Goal: Book appointment/travel/reservation

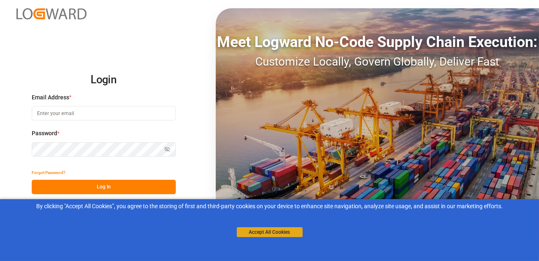
click at [257, 229] on button "Accept All Cookies" at bounding box center [270, 232] width 66 height 10
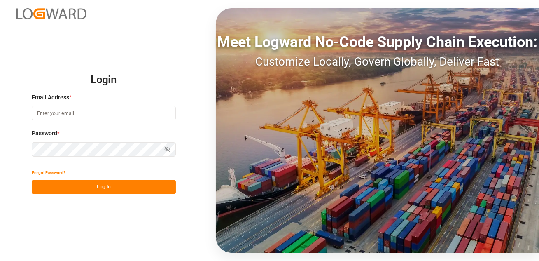
click at [66, 113] on input at bounding box center [104, 113] width 144 height 14
click at [49, 117] on input at bounding box center [104, 113] width 144 height 14
click at [74, 117] on input at bounding box center [104, 113] width 144 height 14
type input "sachin.kulkarni@logward.com"
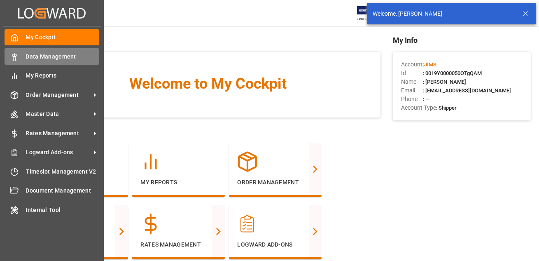
click at [9, 57] on div at bounding box center [12, 56] width 14 height 9
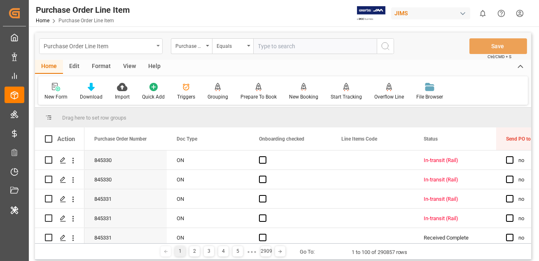
click at [69, 52] on div "Purchase Order Line Item" at bounding box center [101, 46] width 124 height 16
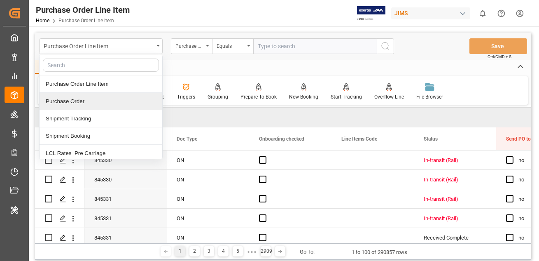
click at [68, 100] on div "Purchase Order" at bounding box center [101, 101] width 123 height 17
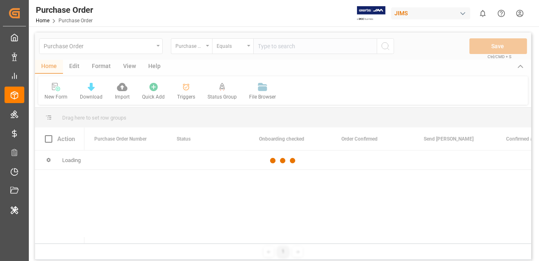
click at [75, 65] on div at bounding box center [283, 161] width 496 height 256
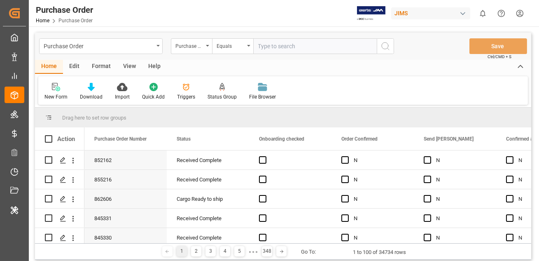
click at [72, 67] on div "Edit" at bounding box center [74, 67] width 23 height 14
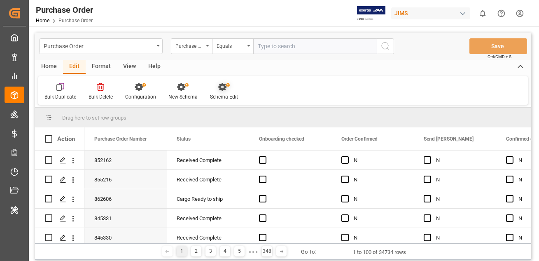
click at [221, 88] on icon at bounding box center [224, 87] width 12 height 8
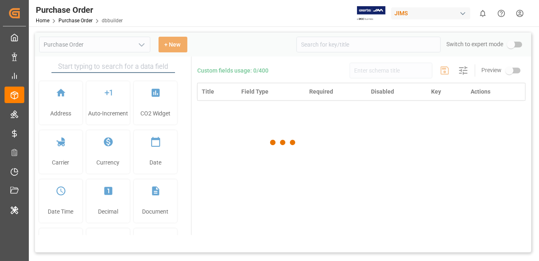
type input "Purchase Order"
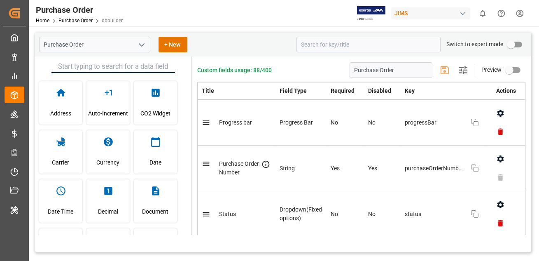
click at [517, 42] on input "primary checkbox" at bounding box center [511, 45] width 47 height 16
checkbox input "true"
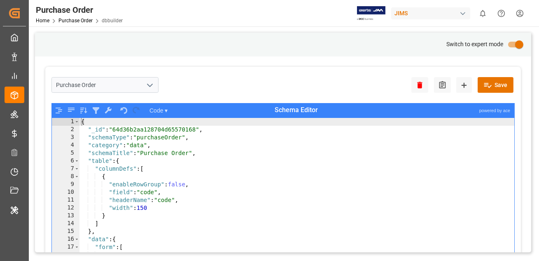
type textarea ""field": "code","
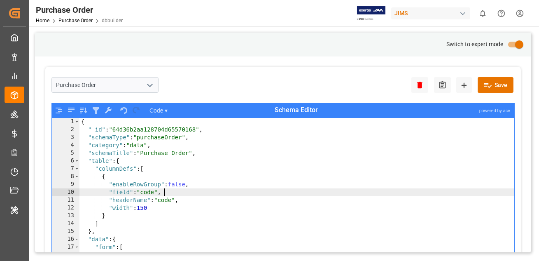
click at [323, 189] on div "{ "_id" : "64d36b2aa128704d65570168" , "schemaType" : "purchaseOrder" , "catego…" at bounding box center [296, 203] width 435 height 170
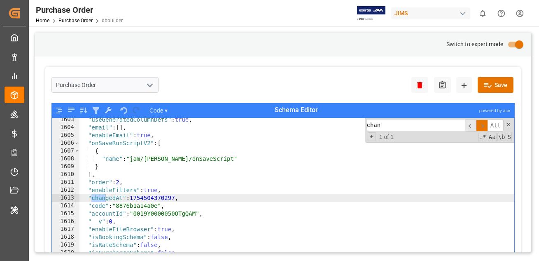
scroll to position [12570, 0]
type input "changedAt"
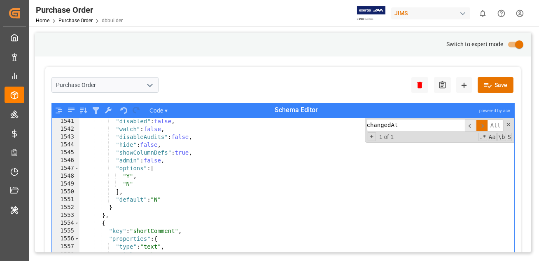
scroll to position [12083, 0]
click at [70, 21] on link "Purchase Order" at bounding box center [75, 21] width 34 height 6
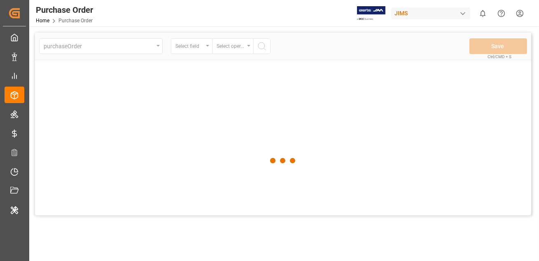
click at [112, 48] on div at bounding box center [283, 161] width 496 height 256
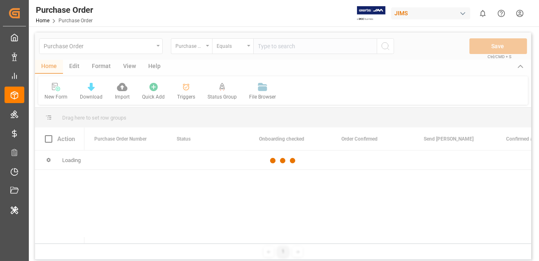
click at [136, 45] on div at bounding box center [283, 161] width 496 height 256
click at [156, 45] on div at bounding box center [283, 161] width 496 height 256
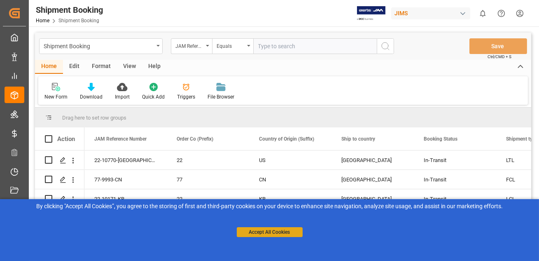
click at [254, 232] on button "Accept All Cookies" at bounding box center [270, 232] width 66 height 10
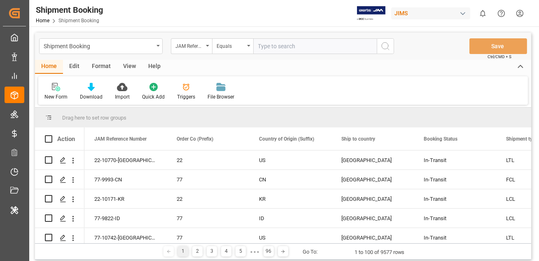
click at [98, 65] on div "Format" at bounding box center [101, 67] width 31 height 14
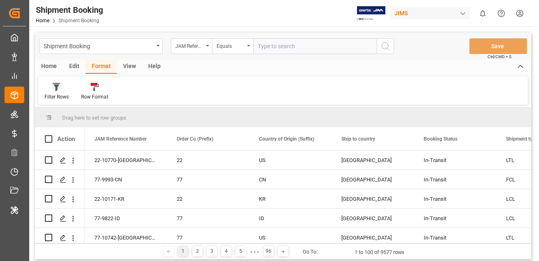
click at [56, 87] on icon at bounding box center [57, 87] width 6 height 7
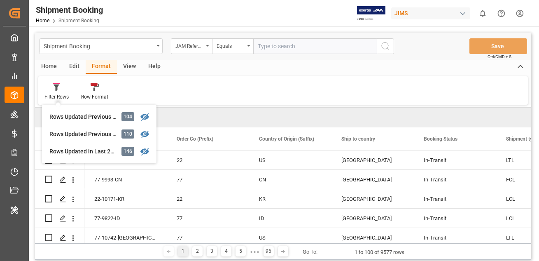
click at [71, 65] on div "Edit" at bounding box center [74, 67] width 23 height 14
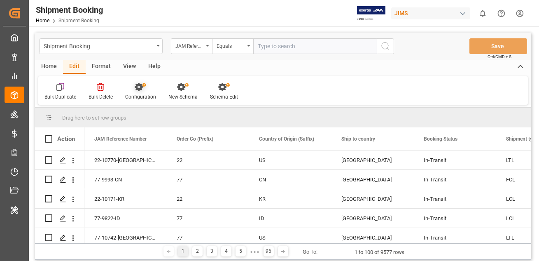
click at [141, 91] on div "Configuration" at bounding box center [140, 91] width 43 height 18
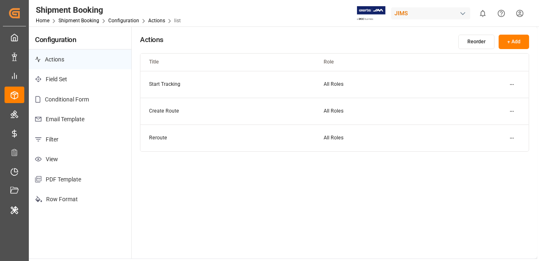
click at [62, 143] on p "Filter" at bounding box center [80, 139] width 103 height 20
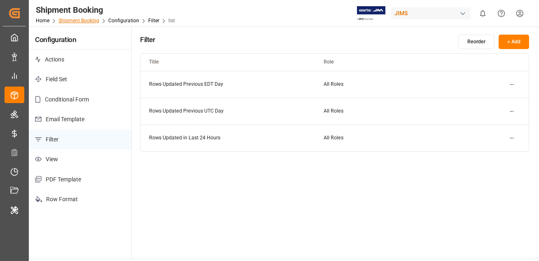
click at [90, 19] on link "Shipment Booking" at bounding box center [78, 21] width 41 height 6
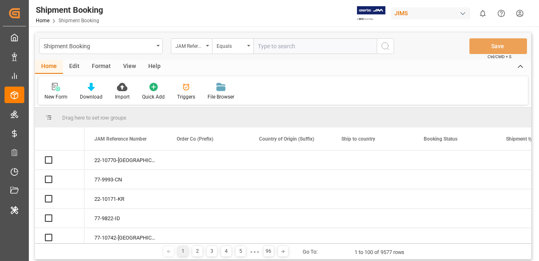
click at [100, 66] on div "Format" at bounding box center [101, 67] width 31 height 14
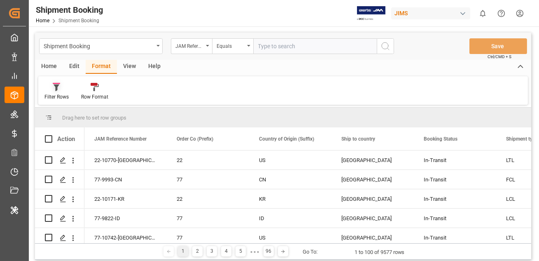
click at [56, 88] on icon at bounding box center [57, 87] width 6 height 7
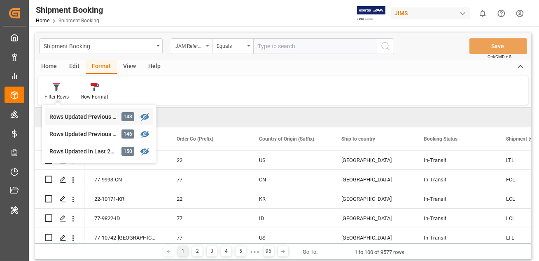
click at [67, 114] on div "Rows Updated Previous EDT Day" at bounding box center [85, 116] width 72 height 9
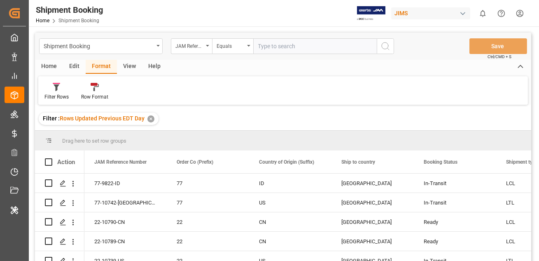
click at [239, 86] on div "Filter Rows Row Format" at bounding box center [283, 90] width 490 height 28
click at [402, 13] on div "JIMS" at bounding box center [430, 13] width 79 height 12
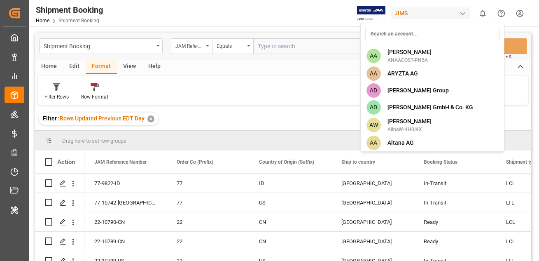
click at [279, 82] on html "Created by potrace 1.15, written by Peter Selinger 2001-2017 Created by potrace…" at bounding box center [269, 130] width 539 height 261
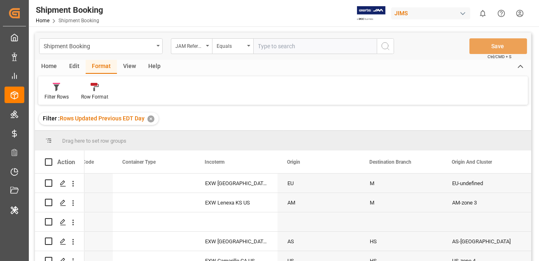
click at [303, 108] on div "Filter : Rows Updated Previous EDT Day ✕" at bounding box center [283, 118] width 496 height 23
click at [53, 91] on div "Filter Rows" at bounding box center [56, 91] width 37 height 18
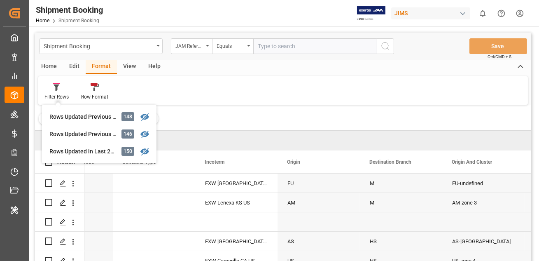
click at [214, 99] on div "Filter Rows Rows Updated Previous EDT Day 148 Rows Updated Previous UTC Day 146…" at bounding box center [283, 90] width 490 height 28
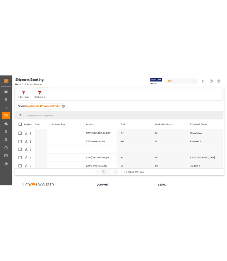
scroll to position [55, 0]
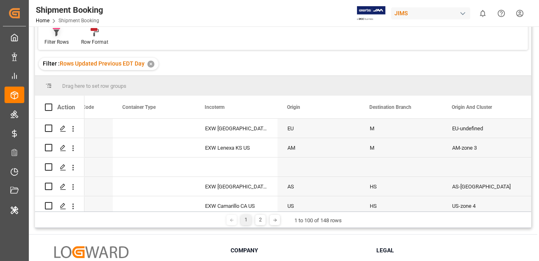
click at [58, 38] on div "Filter Rows" at bounding box center [56, 41] width 24 height 7
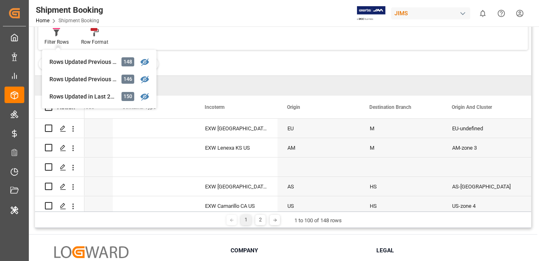
click at [213, 42] on div "Filter Rows Rows Updated Previous EDT Day 148 Rows Updated Previous UTC Day 146…" at bounding box center [283, 35] width 490 height 28
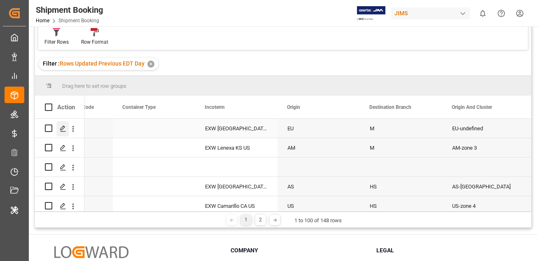
click at [61, 129] on polygon "Press SPACE to select this row." at bounding box center [63, 128] width 4 height 4
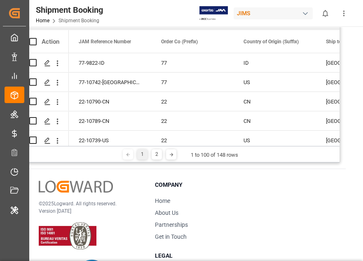
scroll to position [123, 0]
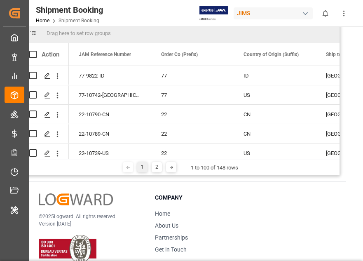
click at [227, 13] on div "JIMS" at bounding box center [273, 13] width 79 height 12
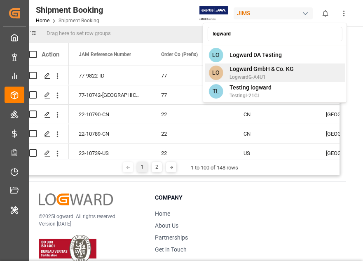
type input "logward"
click at [227, 72] on span "Logward GmbH & Co. KG" at bounding box center [261, 69] width 64 height 9
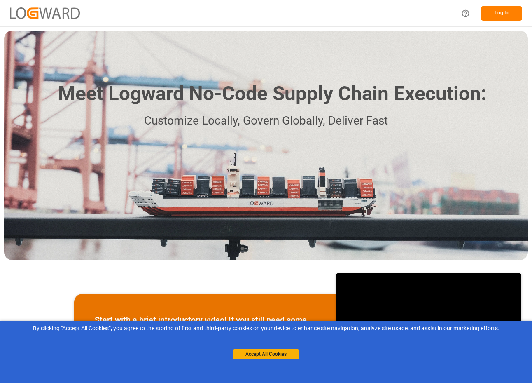
click at [488, 16] on button "Log In" at bounding box center [501, 13] width 41 height 14
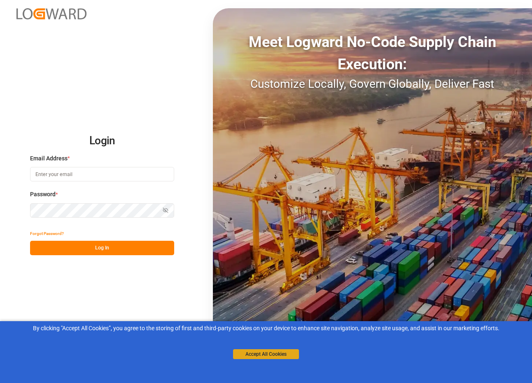
click at [264, 357] on button "Accept All Cookies" at bounding box center [266, 354] width 66 height 10
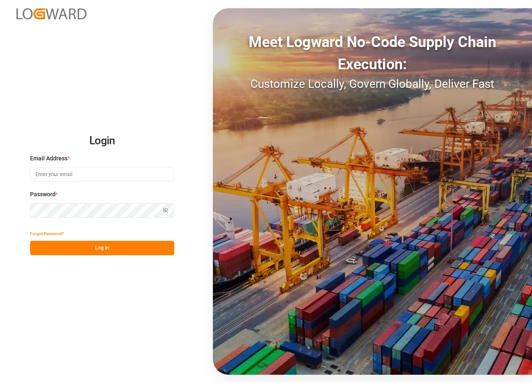
click at [68, 176] on input at bounding box center [102, 174] width 144 height 14
type input "sachin.kulkarni@logward.com"
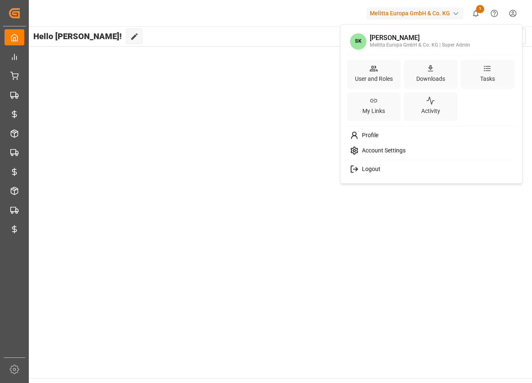
click at [516, 9] on html "Created by potrace 1.15, written by Peter Selinger 2001-2017 Created by potrace…" at bounding box center [266, 191] width 532 height 383
click at [379, 69] on div "User and Roles" at bounding box center [374, 73] width 54 height 29
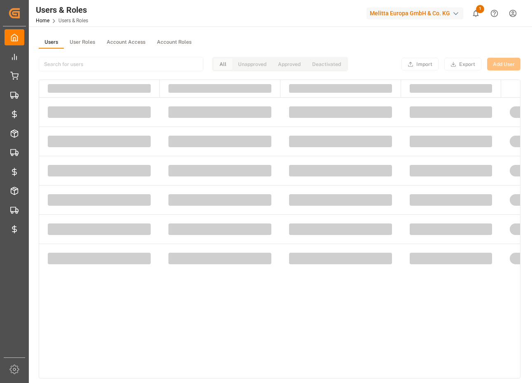
click at [79, 35] on div "Users User Roles Account Access Account Roles All Unapproved Approved Deactivat…" at bounding box center [280, 282] width 502 height 513
click at [83, 41] on button "User Roles" at bounding box center [82, 42] width 37 height 12
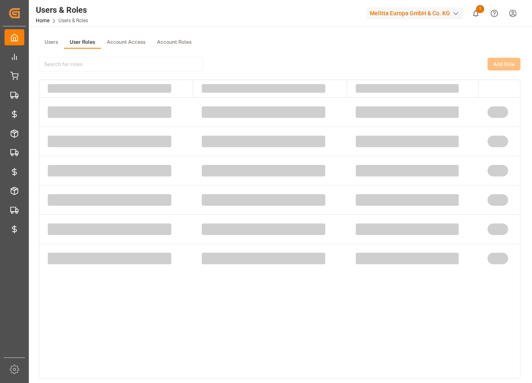
click at [83, 42] on button "User Roles" at bounding box center [82, 42] width 37 height 12
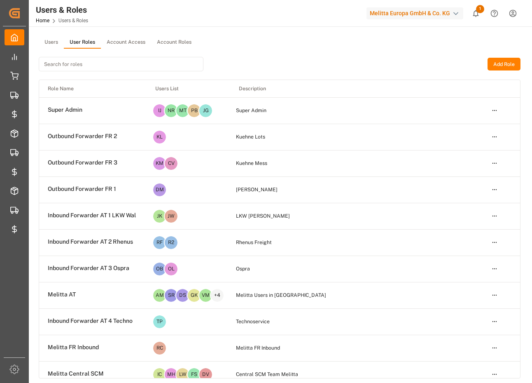
click at [144, 63] on input at bounding box center [121, 64] width 165 height 14
paste input "Melitta Cofresco Inbound & RRS"
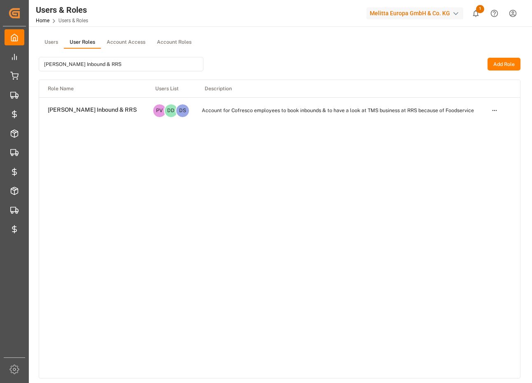
type input "Melitta Cofresco Inbound & RRS"
click at [499, 112] on html "Created by potrace 1.15, written by Peter Selinger 2001-2017 Created by potrace…" at bounding box center [266, 191] width 532 height 383
click at [469, 122] on div "Edit" at bounding box center [477, 125] width 42 height 12
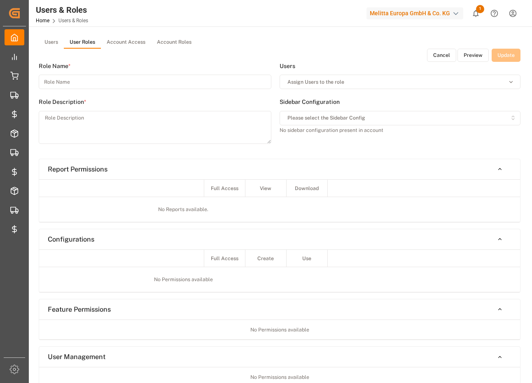
type input "Melitta Cofresco Inbound & RRS"
type textarea "Account for Cofresco employees to book inbounds & to have a look at TMS busines…"
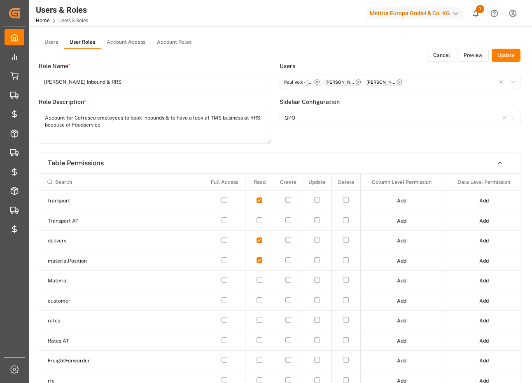
click at [474, 58] on button "Preview" at bounding box center [473, 55] width 31 height 13
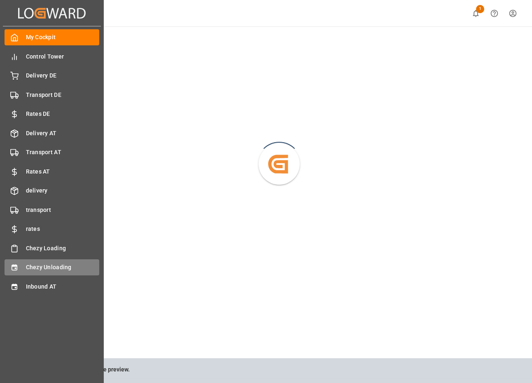
click at [40, 271] on div "Chezy Unloading Chezy Unloading" at bounding box center [52, 267] width 95 height 16
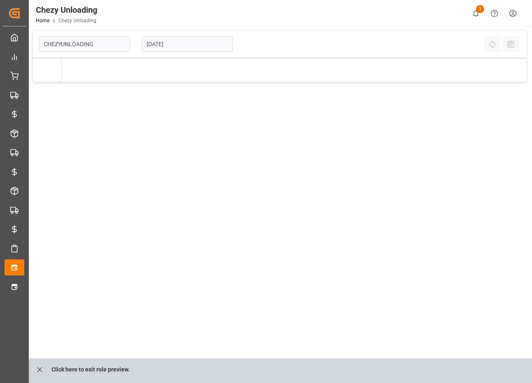
type input "Chezy Unloading"
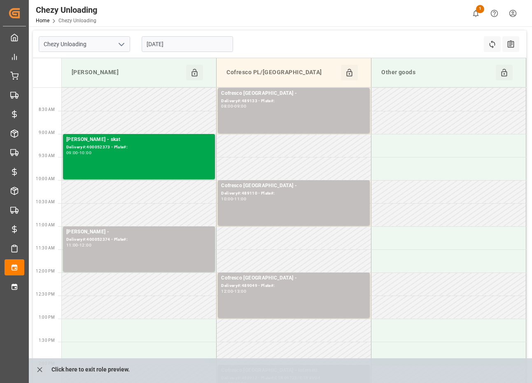
click at [183, 155] on div "Melitta Minden - skat Delivery#:400052373 - Plate#: 09:00 - 10:00" at bounding box center [138, 157] width 145 height 42
click at [146, 147] on div "Delivery#:400052373 - Plate#:" at bounding box center [138, 147] width 145 height 7
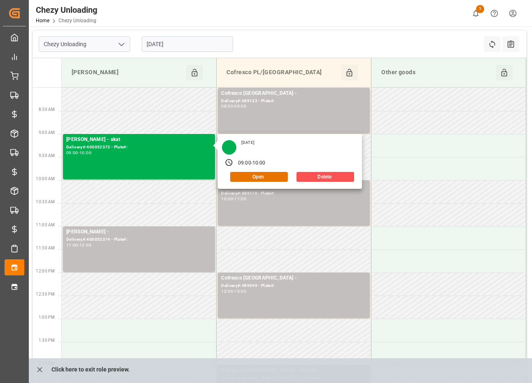
click at [263, 18] on div "Chezy Unloading Home Chezy Unloading 1 Notifications Only show unread All Mark …" at bounding box center [277, 13] width 509 height 26
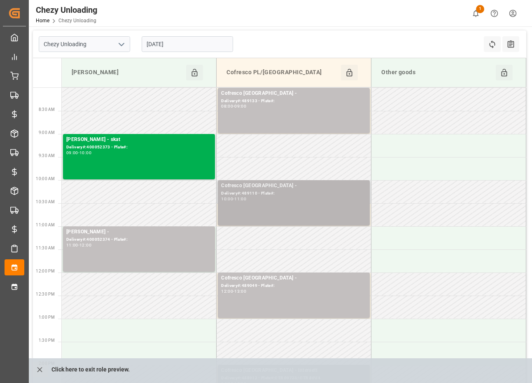
click at [271, 194] on div "Delivery#:489110 - Plate#:" at bounding box center [293, 193] width 145 height 7
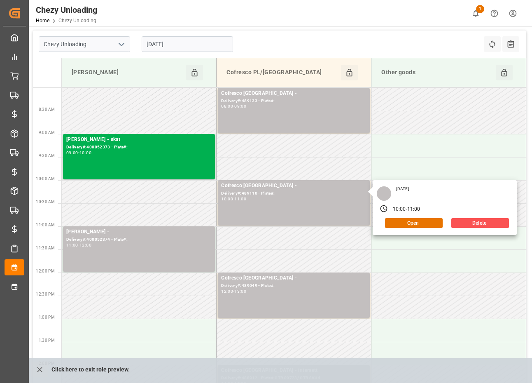
click at [256, 19] on div "Chezy Unloading Home Chezy Unloading 1 Notifications Only show unread All Mark …" at bounding box center [277, 13] width 509 height 26
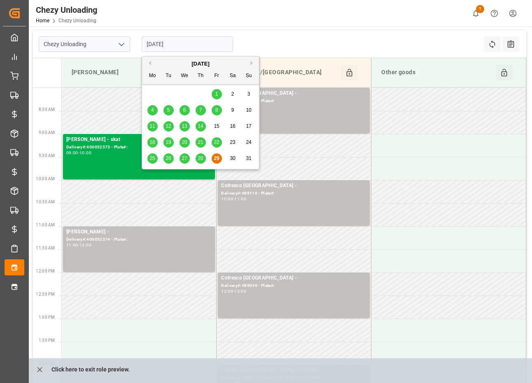
click at [195, 46] on input "Aug-29-2025" at bounding box center [187, 44] width 91 height 16
click at [251, 61] on button "Next Month" at bounding box center [252, 63] width 5 height 5
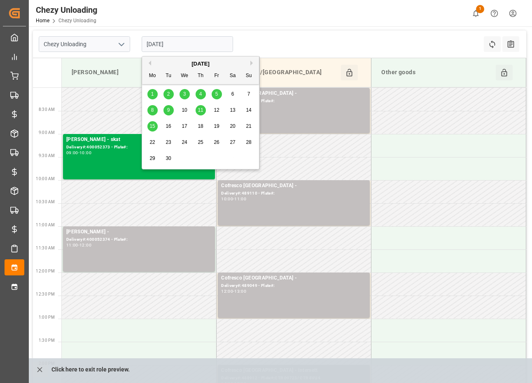
click at [152, 93] on span "1" at bounding box center [152, 94] width 3 height 6
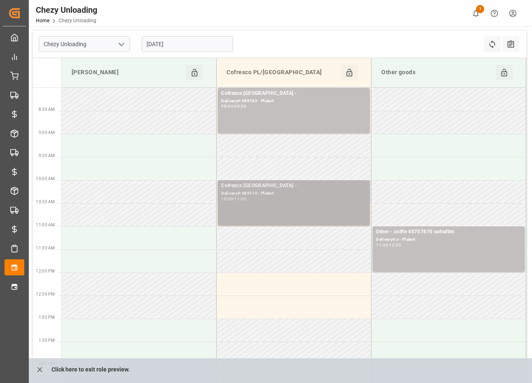
click at [265, 201] on div "Cofresco Poland - Delivery#:489110 - Plate#: 10:00 - 11:00" at bounding box center [293, 203] width 145 height 42
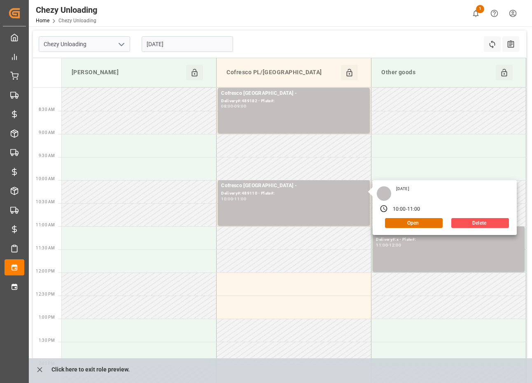
click at [273, 34] on div "Chezy Unloading Sep-01-2025 Refresh Time Slots All Audits" at bounding box center [279, 44] width 493 height 28
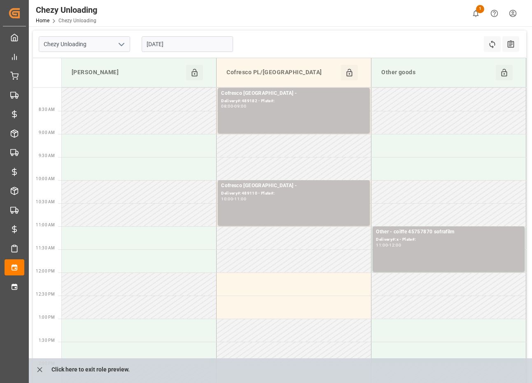
click at [150, 45] on input "Sep-01-2025" at bounding box center [187, 44] width 91 height 16
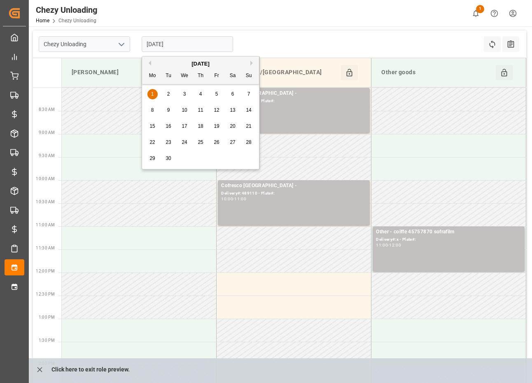
click at [150, 64] on button "Previous Month" at bounding box center [148, 63] width 5 height 5
click at [252, 61] on button "Next Month" at bounding box center [252, 63] width 5 height 5
click at [183, 158] on span "27" at bounding box center [184, 158] width 5 height 6
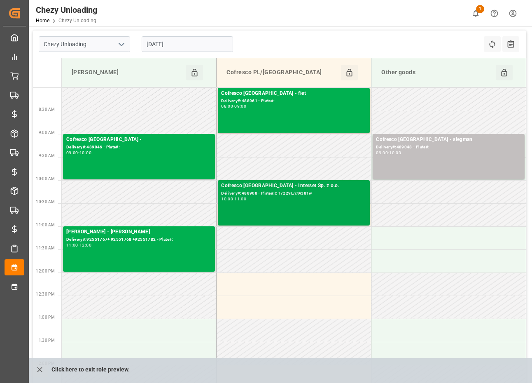
click at [288, 213] on div "Cofresco Poland - Interset Sp. z o.o. Delivery#:488908 - Plate#:CT7229L/ct4381w…" at bounding box center [293, 203] width 145 height 42
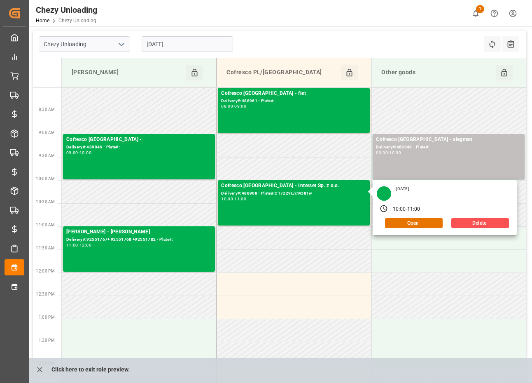
click at [190, 48] on input "Aug-27-2025" at bounding box center [187, 44] width 91 height 16
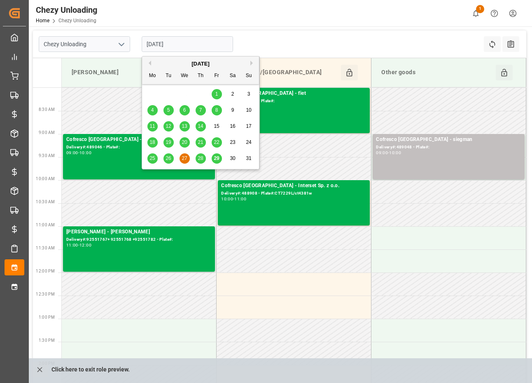
click at [199, 157] on span "28" at bounding box center [200, 158] width 5 height 6
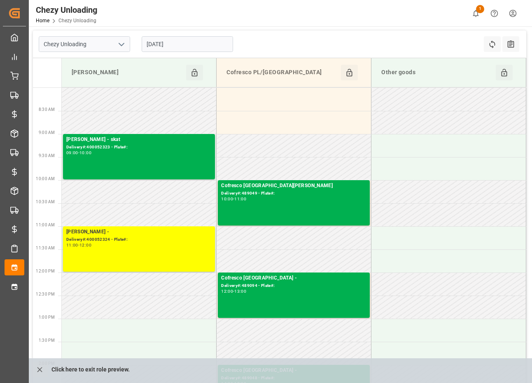
click at [186, 42] on input "Aug-28-2025" at bounding box center [187, 44] width 91 height 16
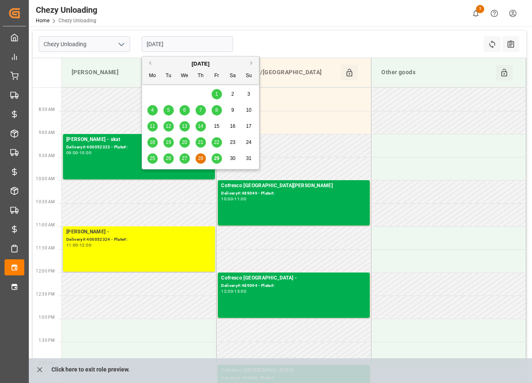
click at [217, 159] on span "29" at bounding box center [216, 158] width 5 height 6
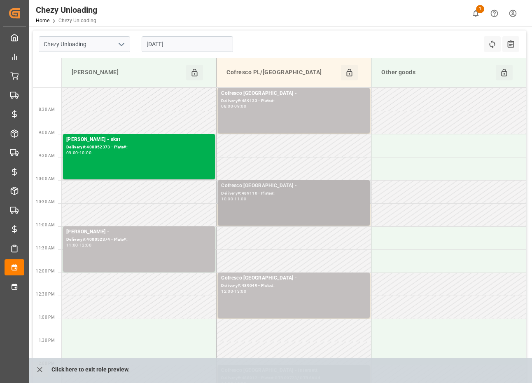
click at [289, 218] on div "Cofresco Poland - Delivery#:489110 - Plate#: 10:00 - 11:00" at bounding box center [293, 203] width 145 height 42
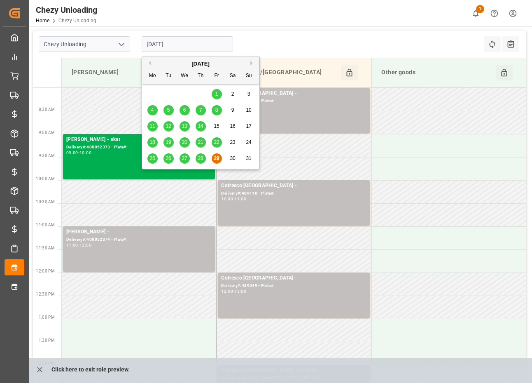
click at [191, 44] on input "Aug-29-2025" at bounding box center [187, 44] width 91 height 16
click at [252, 63] on button "Next Month" at bounding box center [252, 63] width 5 height 5
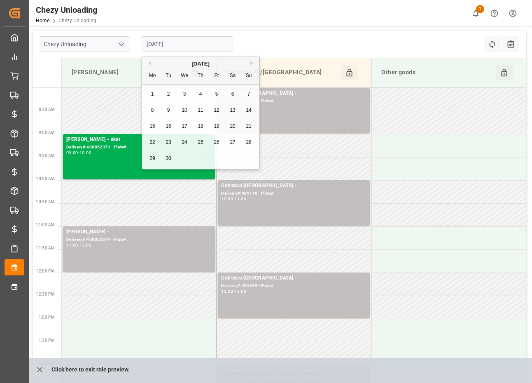
click at [252, 63] on div "Previous Month Next Month September 2025 Mo Tu We Th Fr Sa Su 1 2 3 4 5 6 7 8 9…" at bounding box center [201, 114] width 118 height 116
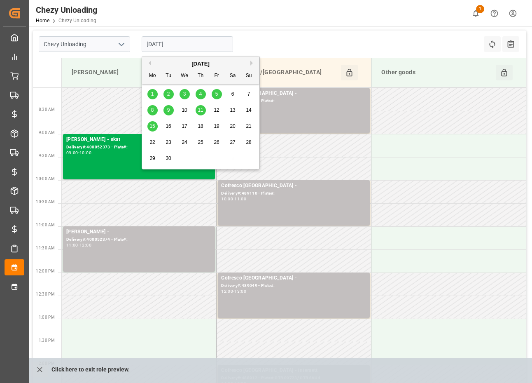
click at [152, 94] on span "1" at bounding box center [152, 94] width 3 height 6
type input "Sep-01-2025"
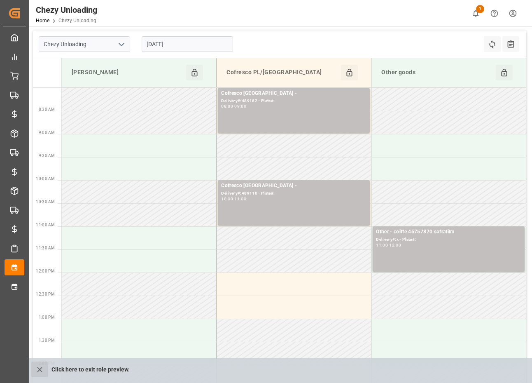
click at [38, 374] on button "close role preview" at bounding box center [39, 369] width 17 height 16
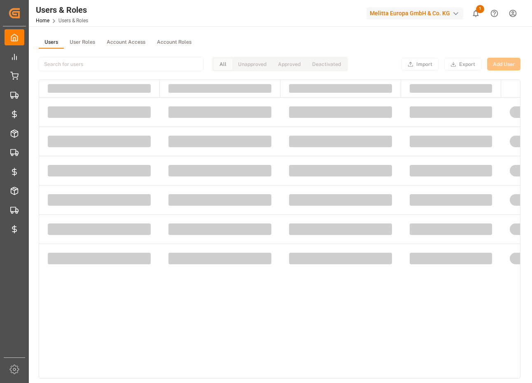
click at [418, 6] on div "Melitta Europa GmbH & Co. KG" at bounding box center [417, 13] width 100 height 16
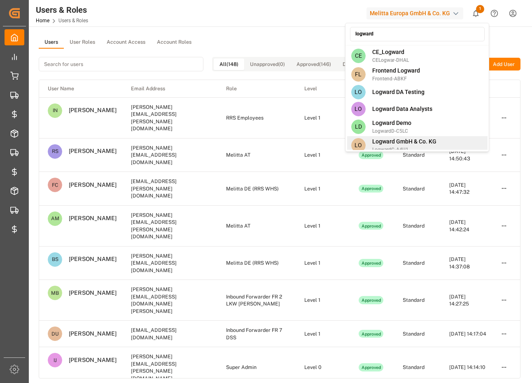
type input "logward"
click at [389, 145] on span "Logward GmbH & Co. KG" at bounding box center [404, 141] width 64 height 9
